Goal: Information Seeking & Learning: Learn about a topic

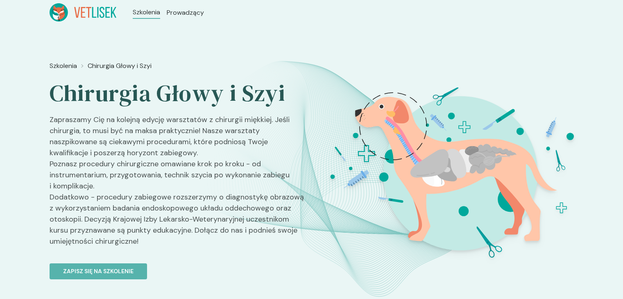
scroll to position [1732, 0]
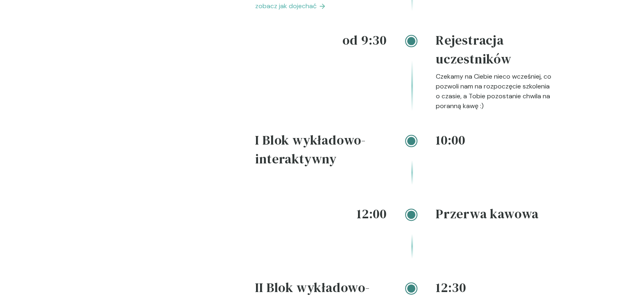
scroll to position [1065, 0]
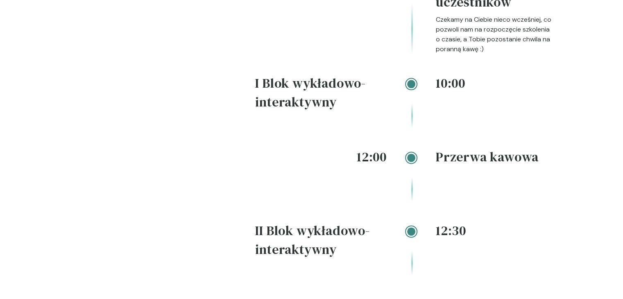
click at [129, 112] on div "Rozkład Zapoznaj się z naszym planem szkolenia Nasza oferta to niepowtarzalna o…" at bounding box center [142, 213] width 173 height 766
click at [356, 158] on div "12:00" at bounding box center [320, 174] width 131 height 54
click at [290, 88] on h4 "I Blok wykładowo-interaktywny" at bounding box center [320, 94] width 131 height 41
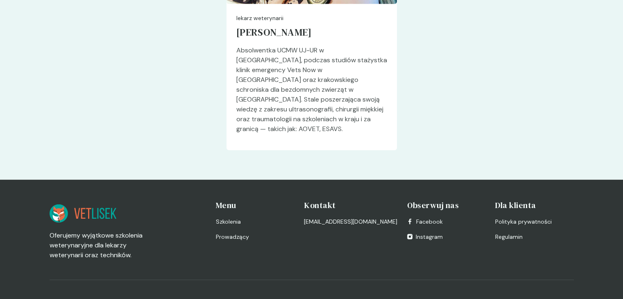
scroll to position [2155, 0]
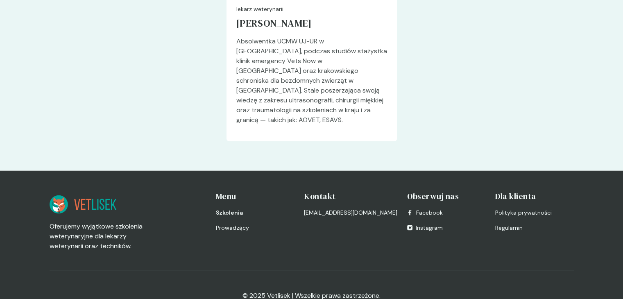
click at [236, 208] on span "Szkolenia" at bounding box center [229, 212] width 27 height 9
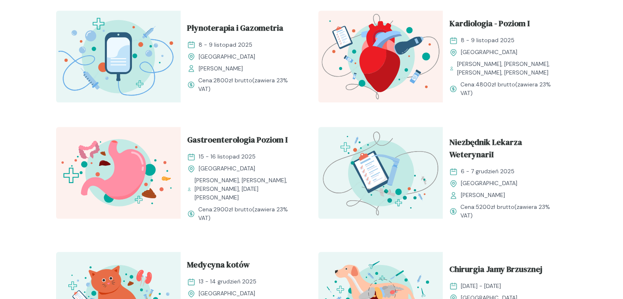
scroll to position [655, 0]
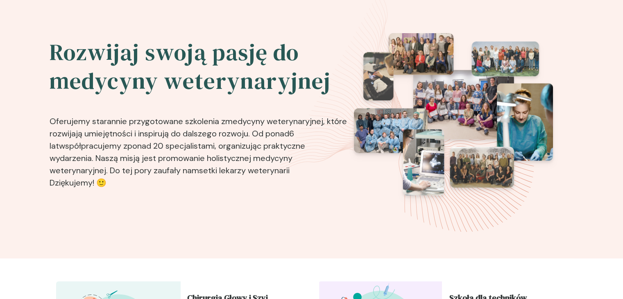
scroll to position [0, 0]
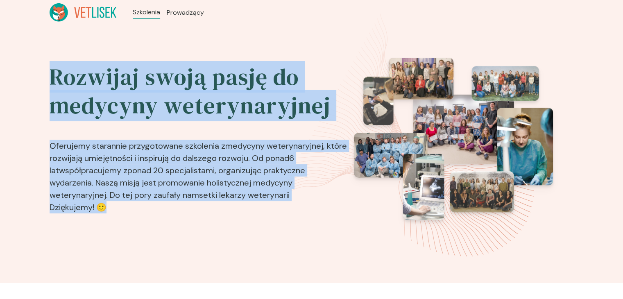
drag, startPoint x: 58, startPoint y: 77, endPoint x: 335, endPoint y: 208, distance: 306.7
click at [337, 211] on div "Rozwijaj swoją pasję do medycyny weterynaryjnej Oferujemy starannie przygotowan…" at bounding box center [199, 157] width 299 height 199
click at [264, 130] on p "Oferujemy starannie przygotowane szkolenia z medycyny weterynaryjnej , które ro…" at bounding box center [199, 172] width 299 height 90
click at [252, 113] on h2 "Rozwijaj swoją pasję do medycyny weterynaryjnej" at bounding box center [199, 91] width 299 height 57
